Goal: Task Accomplishment & Management: Use online tool/utility

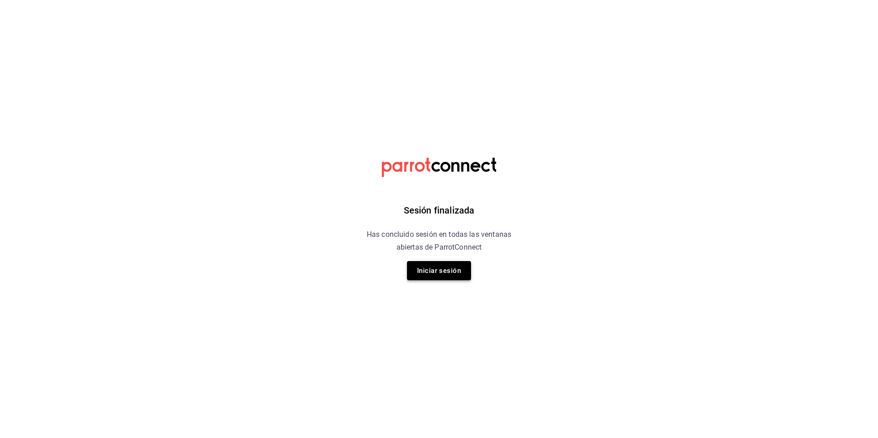
click at [446, 265] on button "Iniciar sesión" at bounding box center [439, 270] width 64 height 19
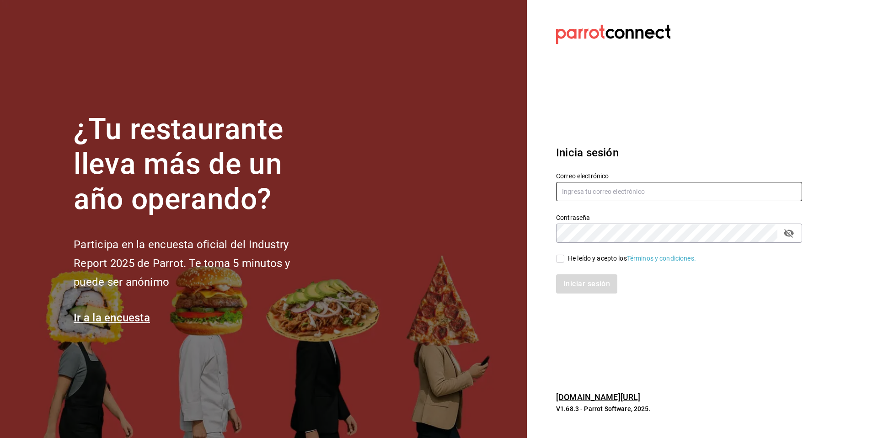
click at [590, 183] on input "text" at bounding box center [679, 191] width 246 height 19
type input "[EMAIL_ADDRESS][DOMAIN_NAME]"
click at [790, 241] on div "Contraseña" at bounding box center [679, 233] width 246 height 19
click at [788, 235] on icon "passwordField" at bounding box center [789, 233] width 11 height 11
click at [557, 261] on input "He leído y acepto los Términos y condiciones." at bounding box center [560, 259] width 8 height 8
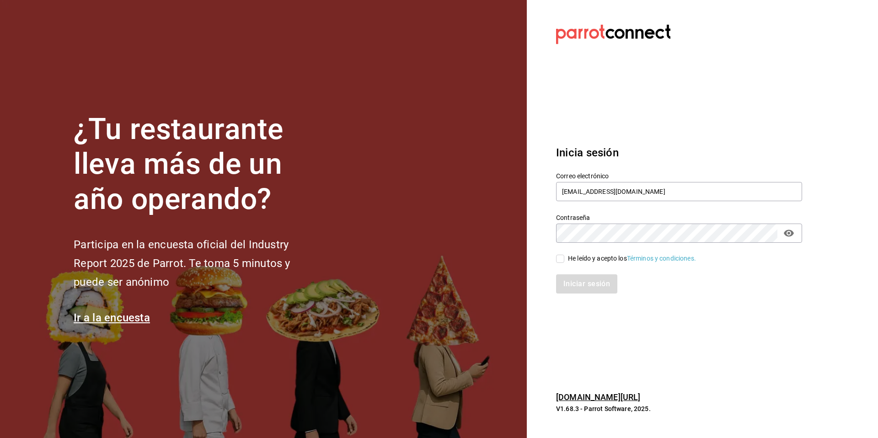
checkbox input "true"
click at [595, 287] on button "Iniciar sesión" at bounding box center [587, 283] width 62 height 19
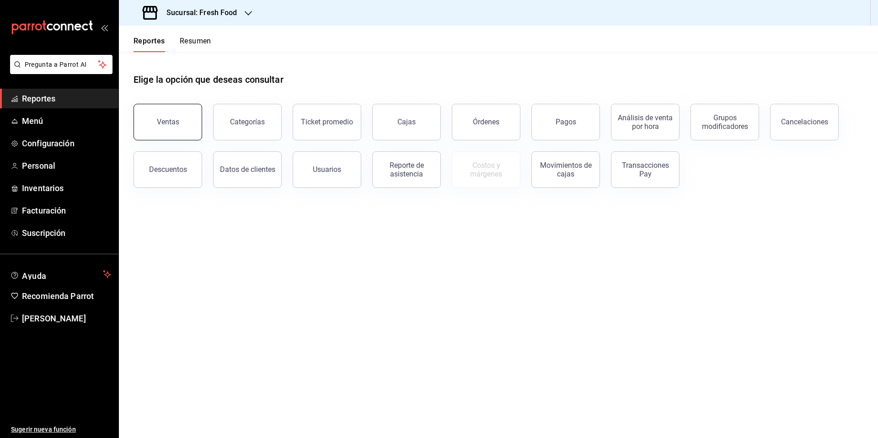
click at [191, 134] on button "Ventas" at bounding box center [168, 122] width 69 height 37
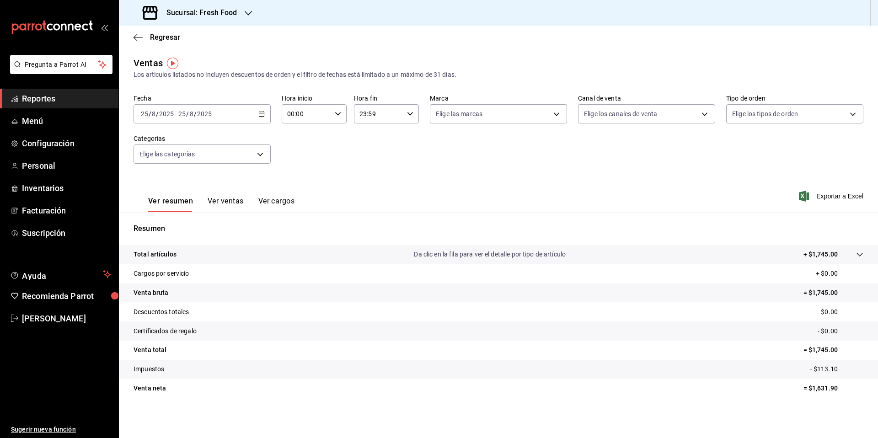
click at [218, 24] on div "Sucursal: Fresh Food" at bounding box center [190, 13] width 129 height 26
click at [175, 80] on span "Epic Cafe Humanitree" at bounding box center [157, 81] width 63 height 10
click at [254, 19] on div "Sucursal: Epic Cafe Humanitree" at bounding box center [208, 13] width 165 height 26
click at [215, 36] on div "Fresh Food" at bounding box center [187, 40] width 123 height 10
click at [193, 8] on h3 "Sucursal: Fresh Food" at bounding box center [198, 12] width 78 height 11
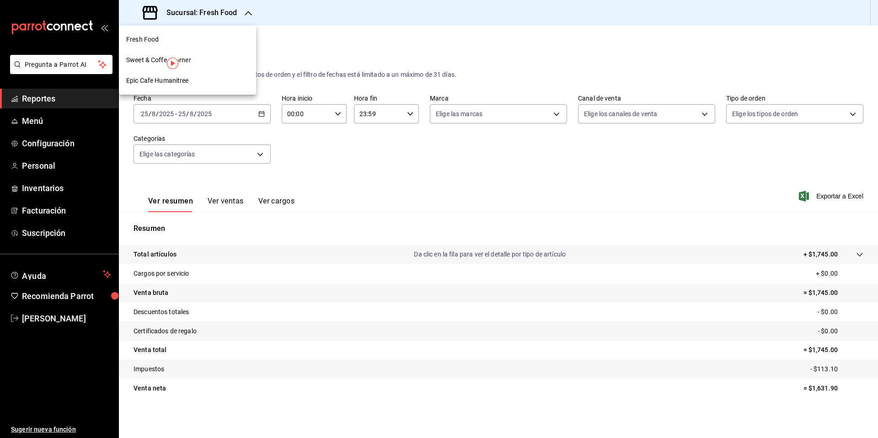
click at [197, 62] on div "Sweet & Coffee Corner" at bounding box center [187, 60] width 123 height 10
click at [231, 16] on h3 "Sucursal: Sweet & Coffee Corner" at bounding box center [217, 12] width 117 height 11
click at [193, 49] on nav "Fresh Food Sweet & Coffee Corner Epic Cafe Humanitree" at bounding box center [187, 60] width 137 height 69
click at [197, 41] on div "Fresh Food" at bounding box center [187, 40] width 123 height 10
click at [148, 36] on span "Regresar" at bounding box center [157, 37] width 47 height 9
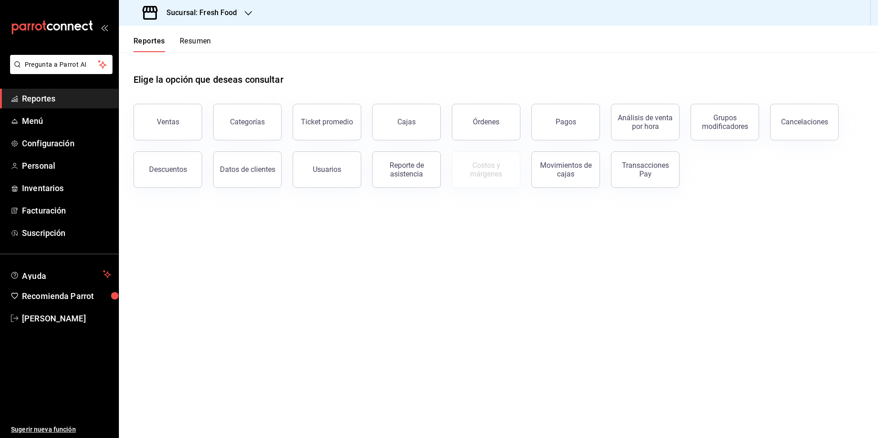
click at [231, 14] on h3 "Sucursal: Fresh Food" at bounding box center [198, 12] width 78 height 11
click at [198, 76] on div "Epic Cafe Humanitree" at bounding box center [187, 81] width 123 height 10
click at [558, 118] on div "Pagos" at bounding box center [566, 122] width 21 height 9
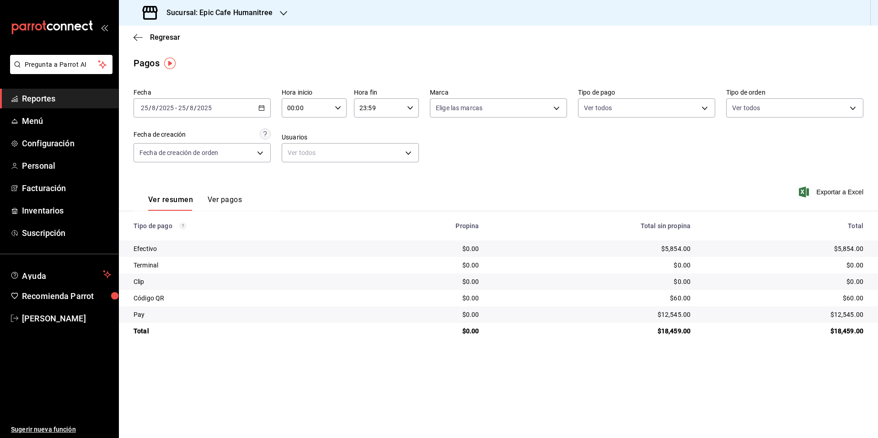
click at [435, 43] on div "Regresar" at bounding box center [498, 37] width 759 height 23
